Goal: Task Accomplishment & Management: Use online tool/utility

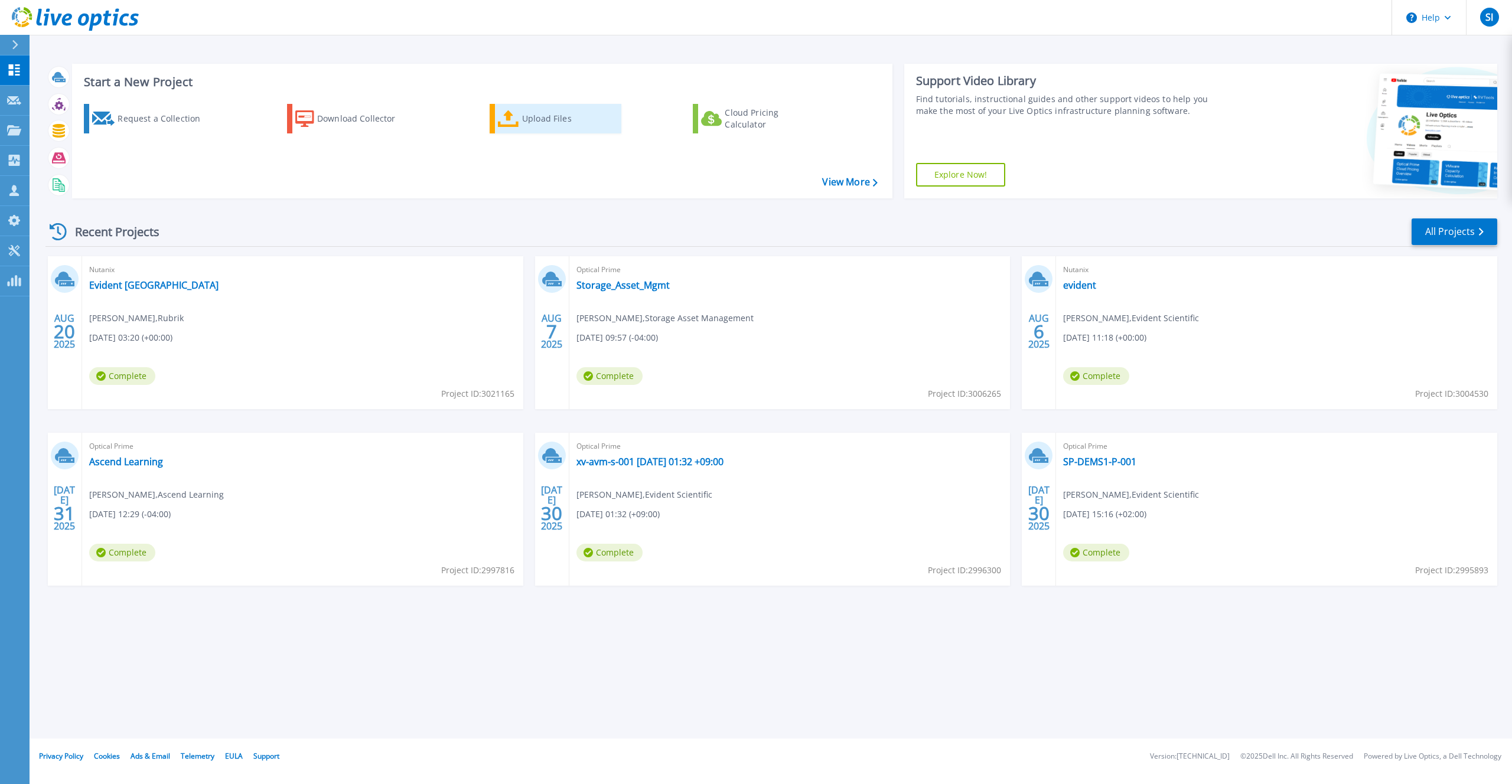
click at [525, 121] on div "Upload Files" at bounding box center [569, 118] width 94 height 24
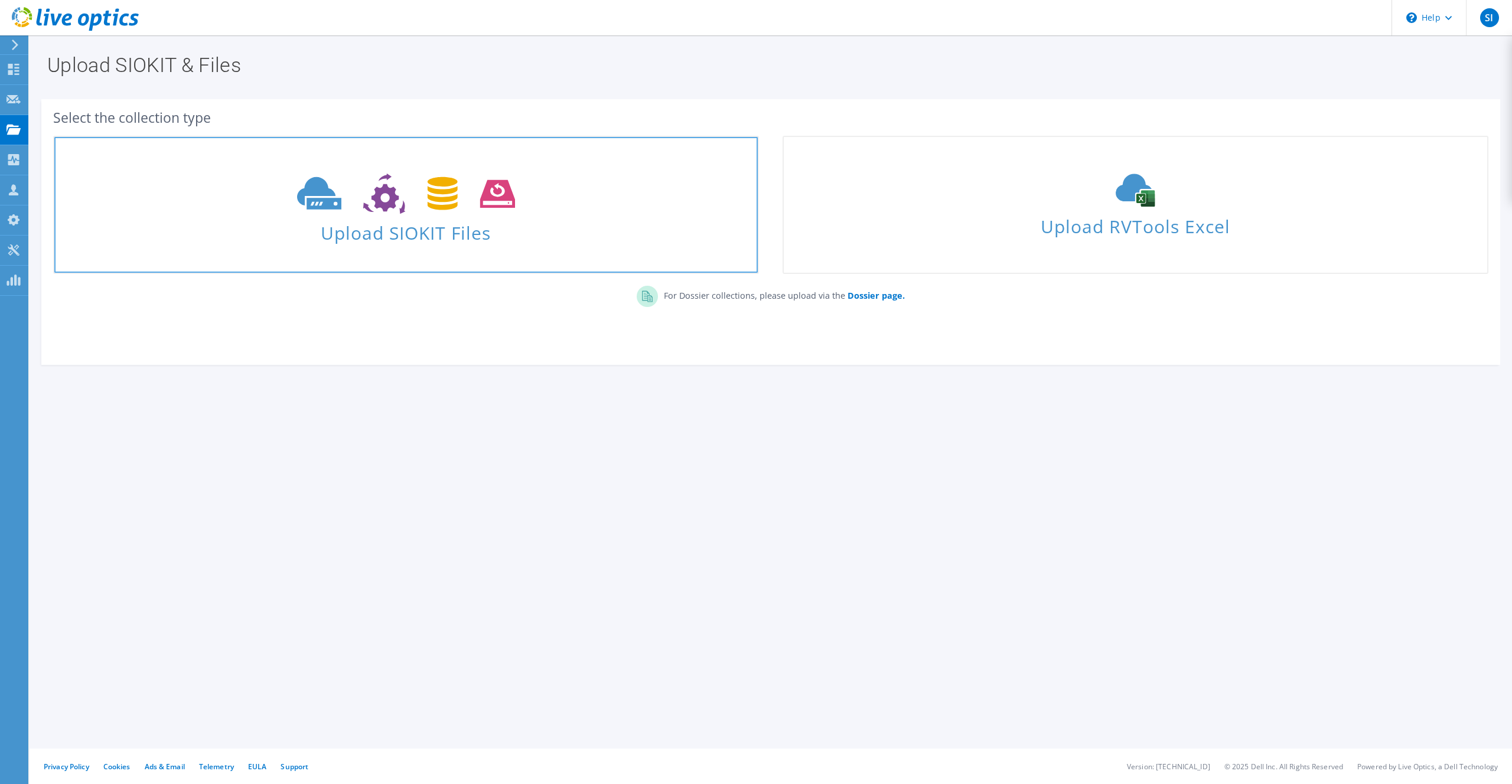
click at [602, 243] on link "Upload SIOKIT Files" at bounding box center [406, 204] width 706 height 138
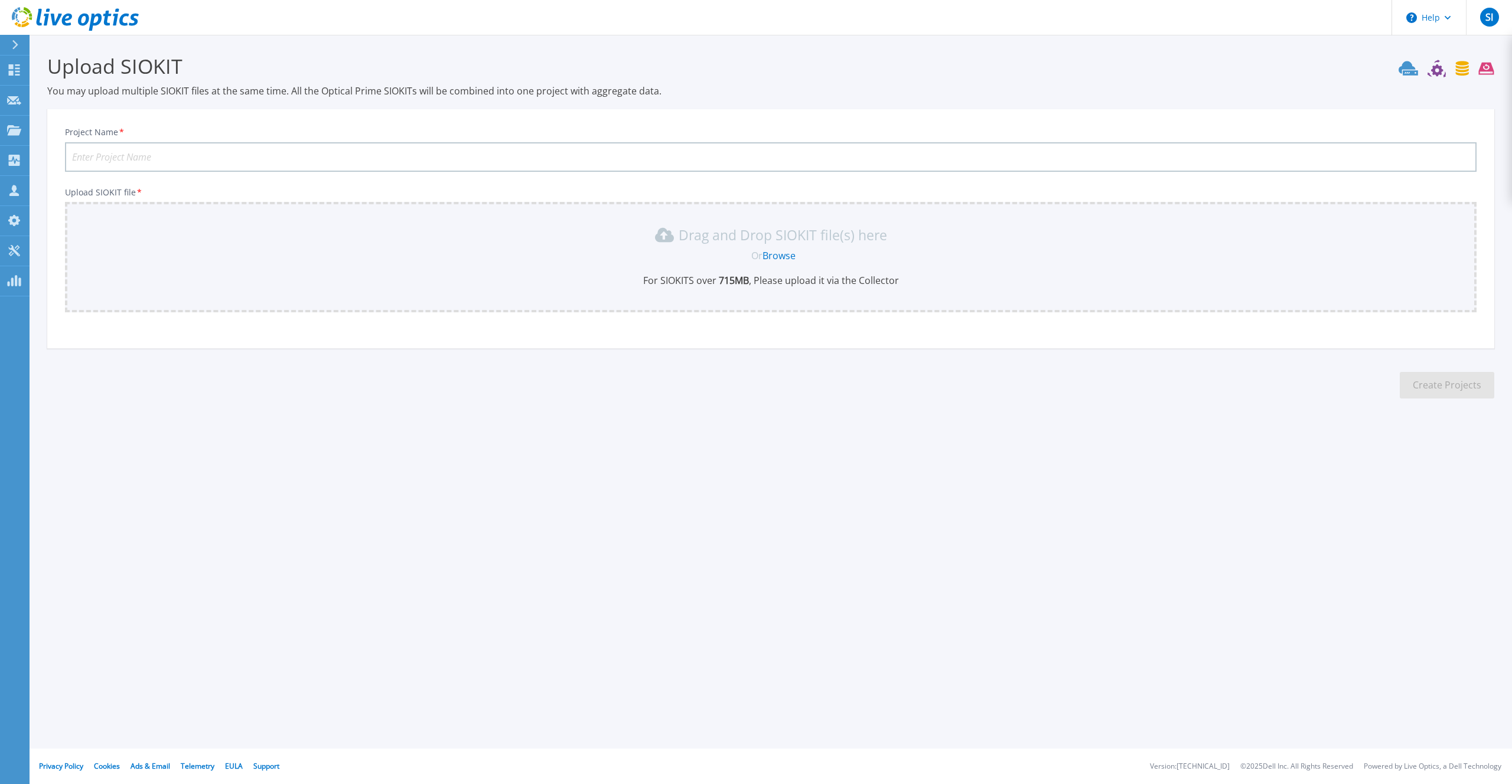
click at [254, 159] on input "Project Name *" at bounding box center [771, 158] width 1412 height 30
paste input "[PERSON_NAME]"
type input "[PERSON_NAME] Travel"
click at [716, 263] on div "Drag and Drop SIOKIT file(s) here Or Browse For SIOKITS over 715 MB , Please up…" at bounding box center [771, 256] width 1398 height 62
click at [779, 260] on link "Browse" at bounding box center [779, 255] width 33 height 13
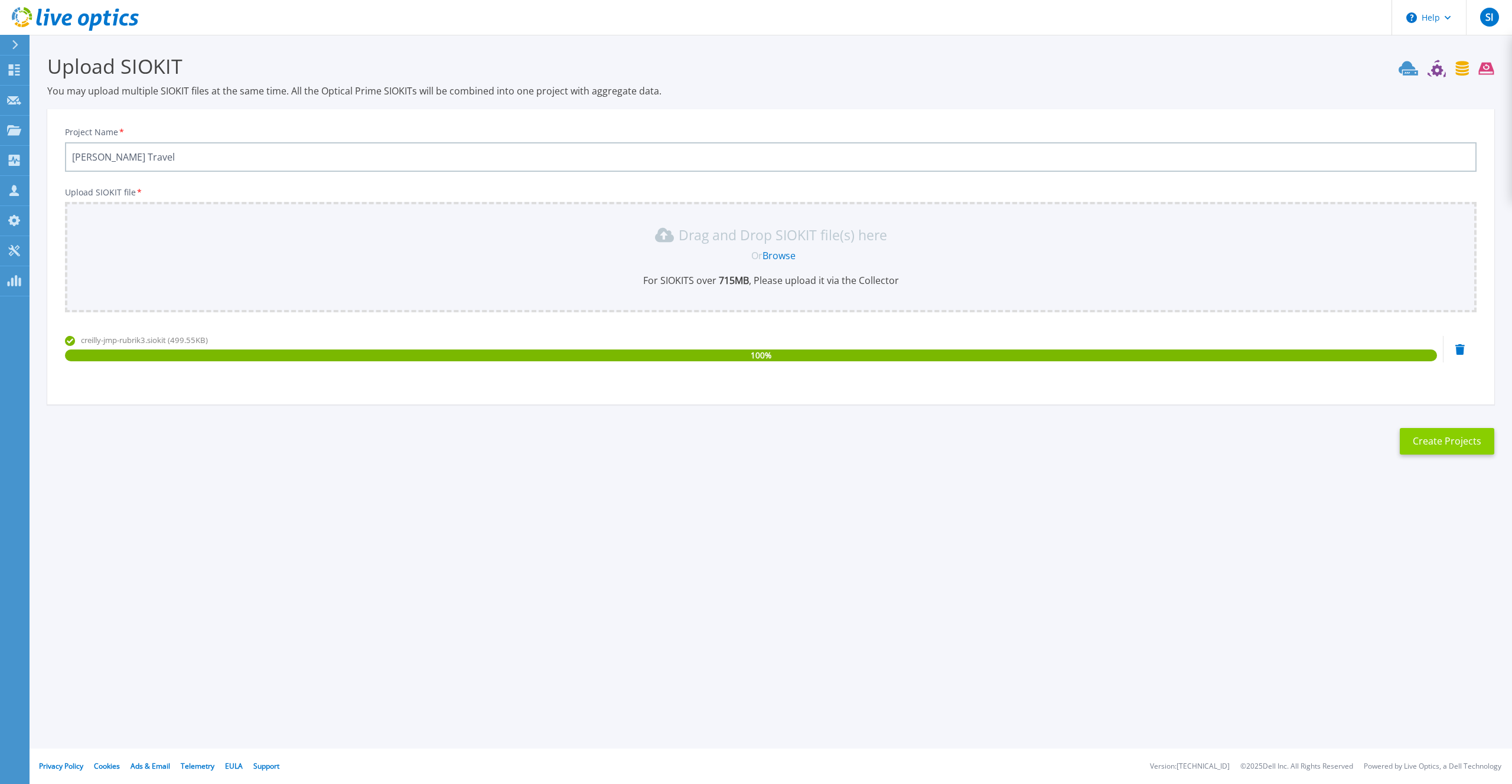
click at [1439, 443] on button "Create Projects" at bounding box center [1447, 442] width 94 height 26
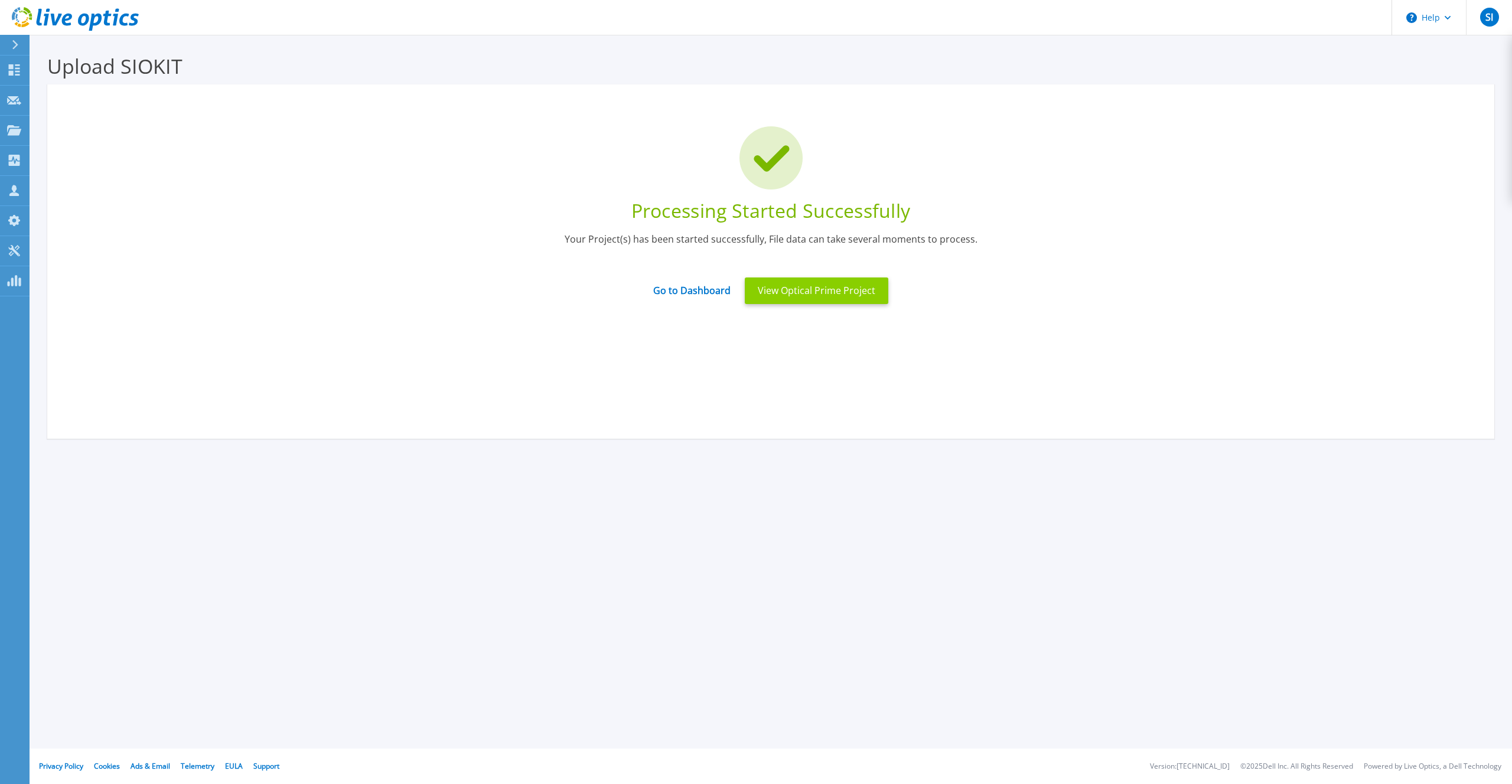
click at [800, 289] on button "View Optical Prime Project" at bounding box center [816, 290] width 143 height 26
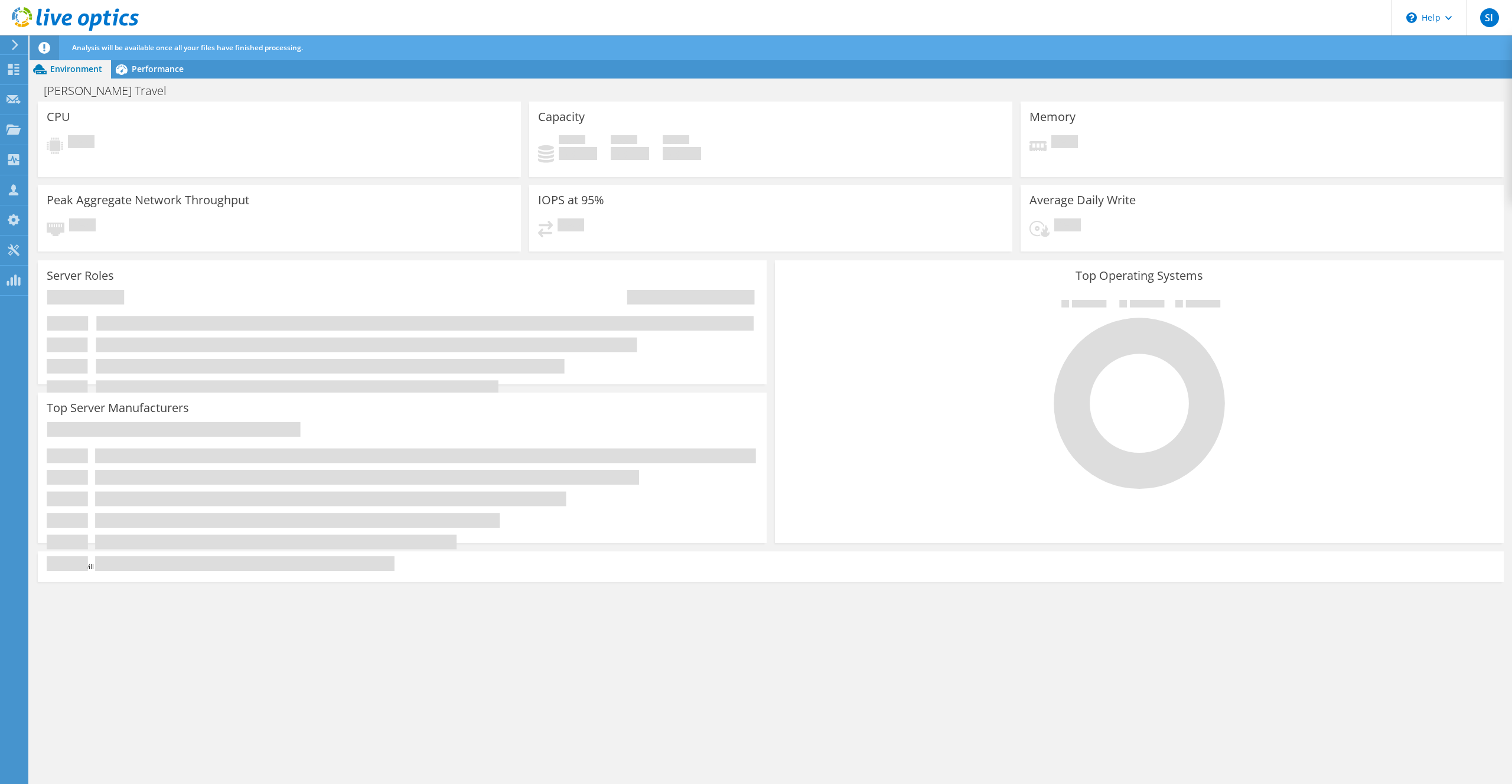
click at [808, 120] on div "Capacity Used 0 GiB Free 0 GiB Total 0 GiB" at bounding box center [770, 139] width 483 height 76
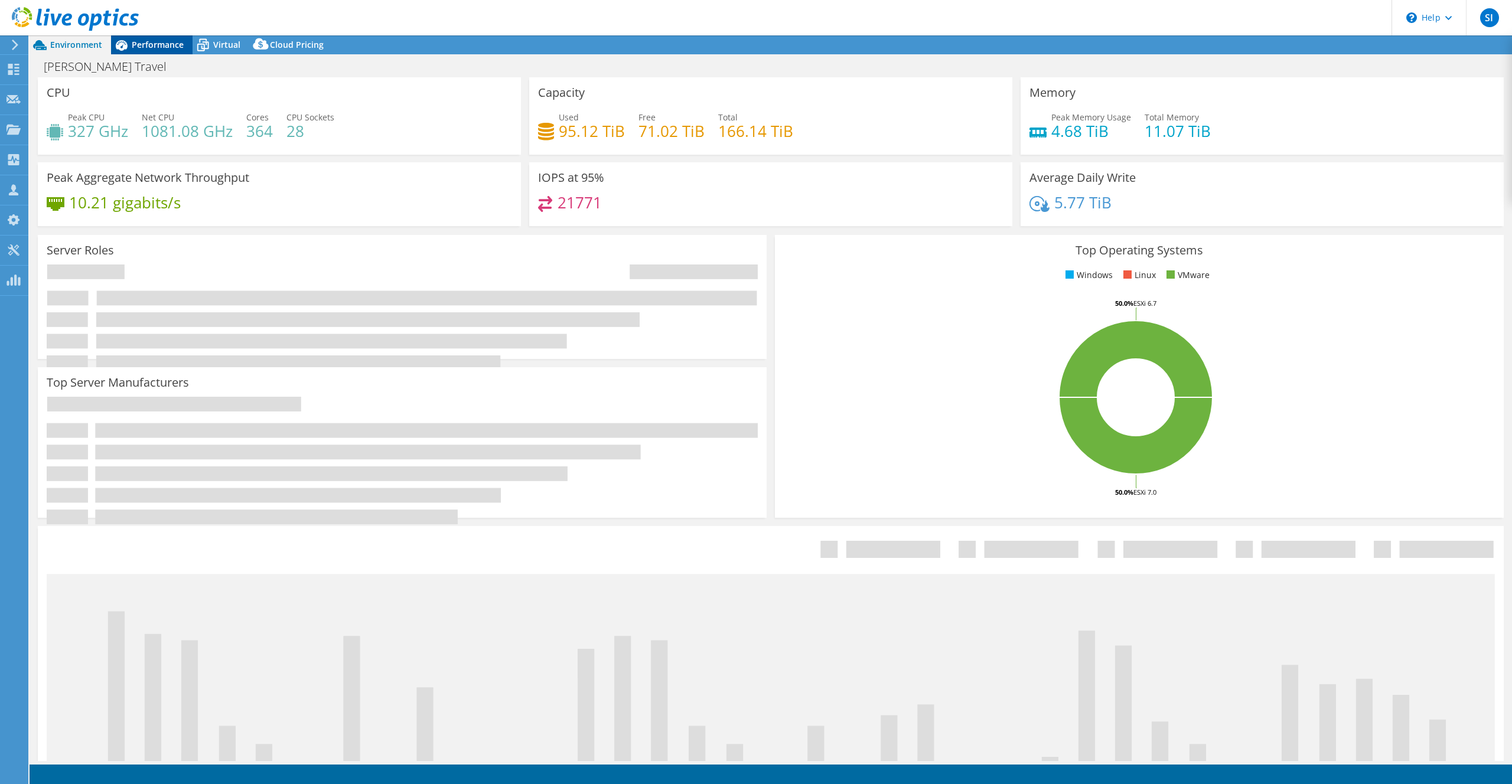
click at [164, 40] on span "Performance" at bounding box center [158, 44] width 52 height 11
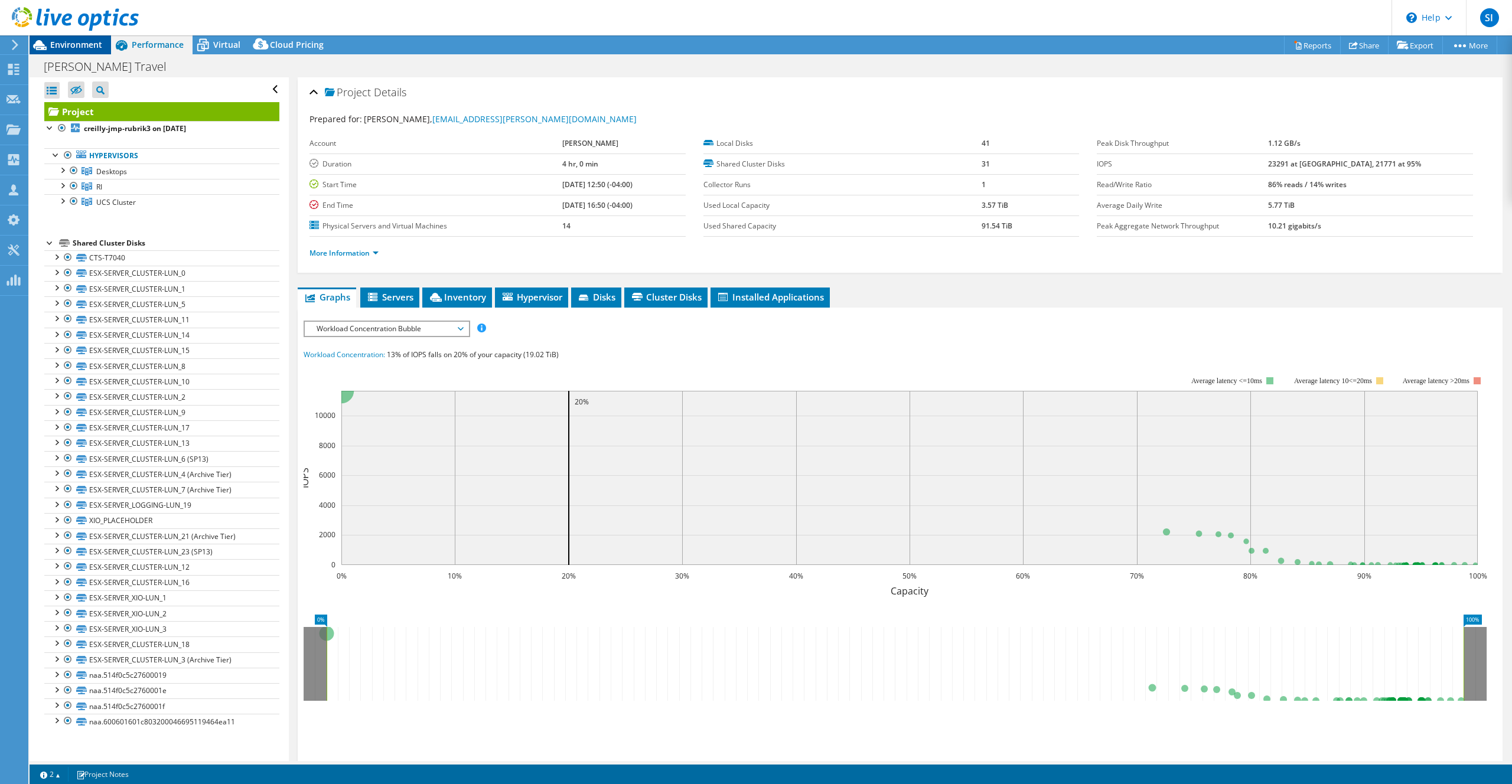
click at [83, 40] on span "Environment" at bounding box center [76, 44] width 52 height 11
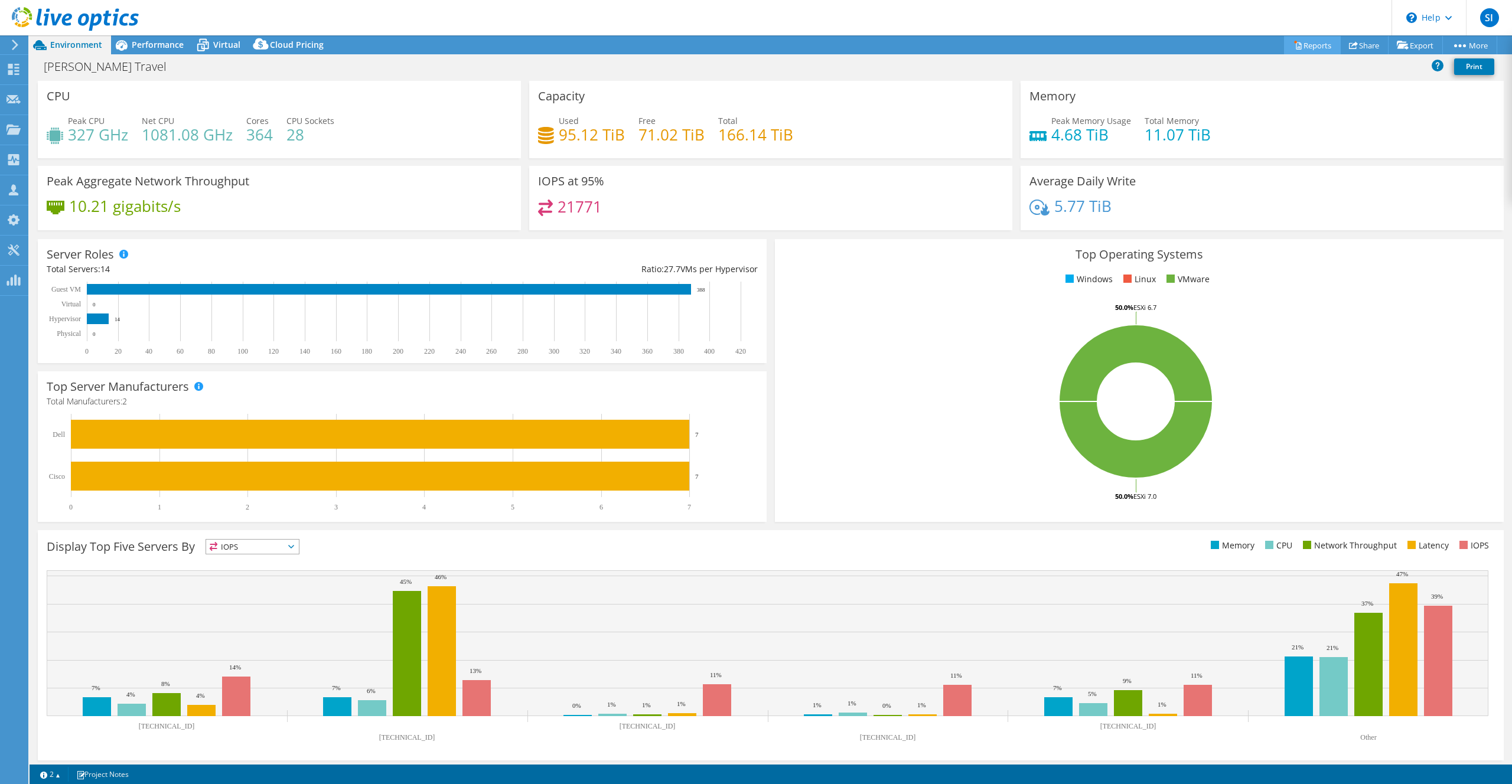
click at [1302, 39] on link "Reports" at bounding box center [1312, 45] width 56 height 18
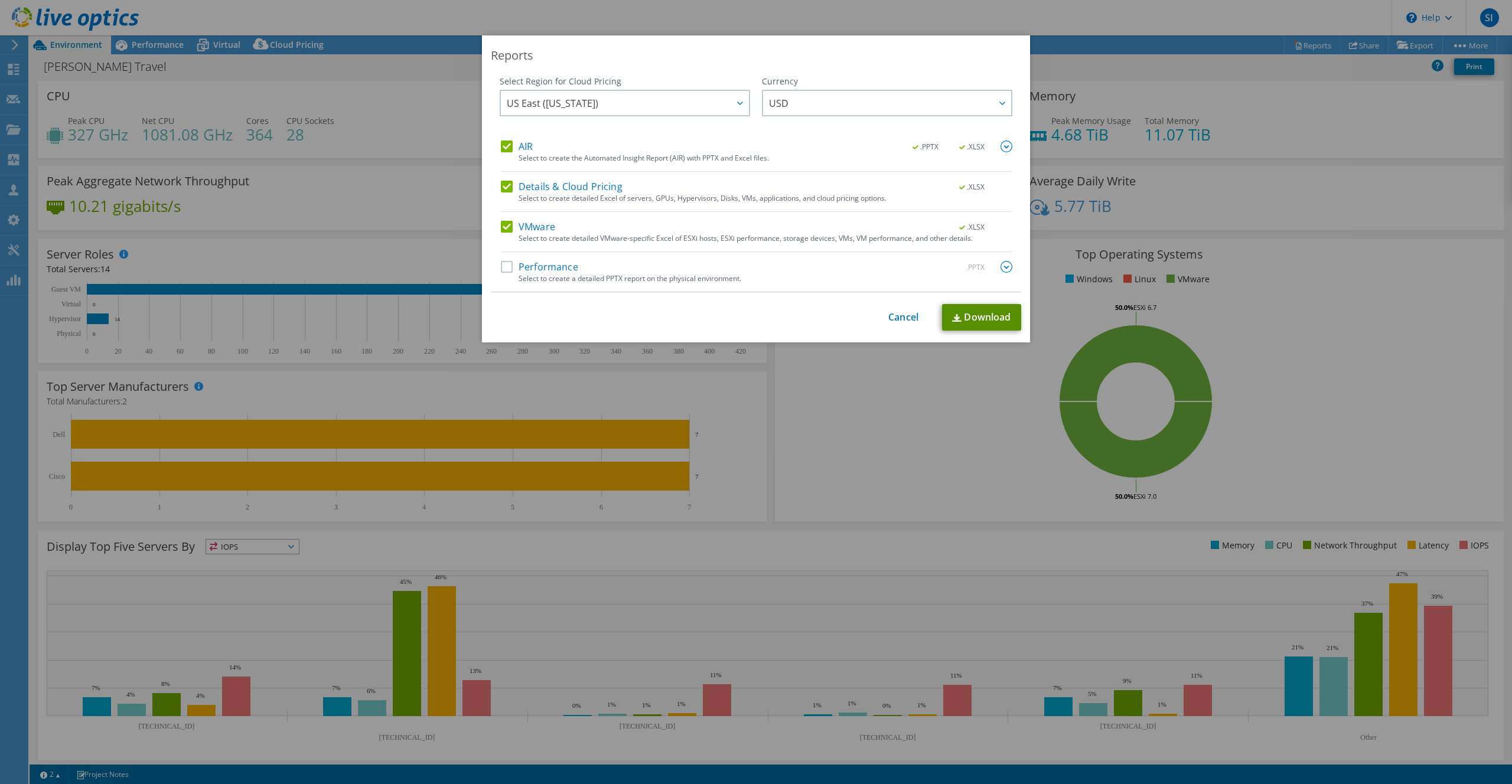
click at [995, 316] on link "Download" at bounding box center [981, 318] width 79 height 26
